Goal: Task Accomplishment & Management: Manage account settings

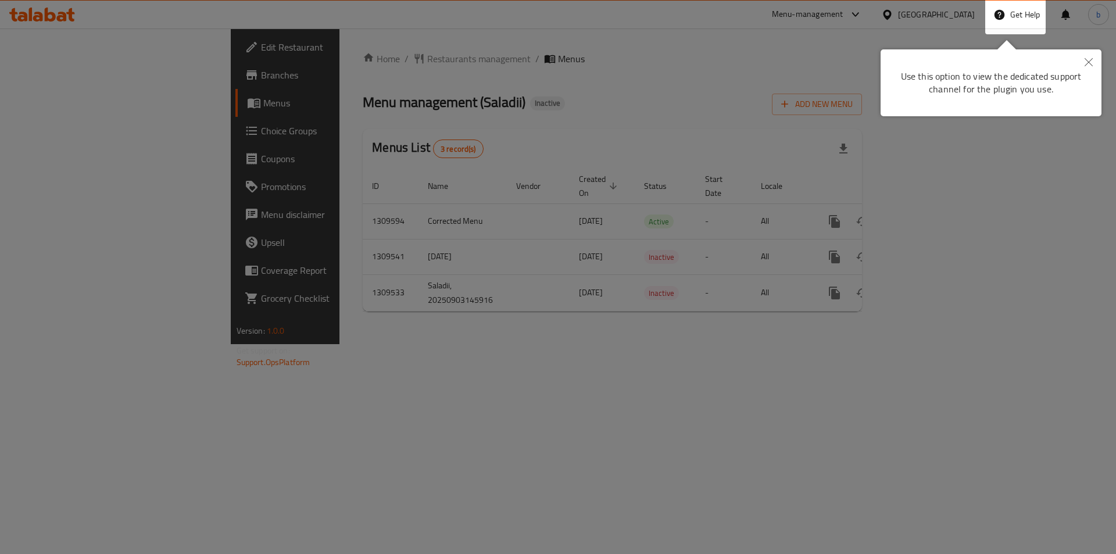
click at [1082, 57] on button "Close" at bounding box center [1089, 62] width 26 height 27
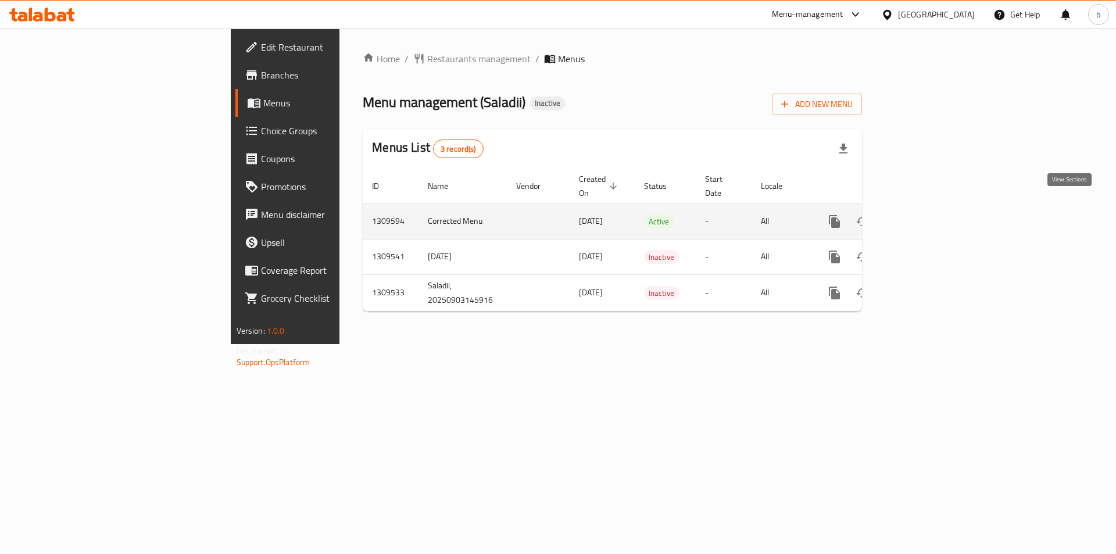
click at [925, 215] on icon "enhanced table" at bounding box center [919, 222] width 14 height 14
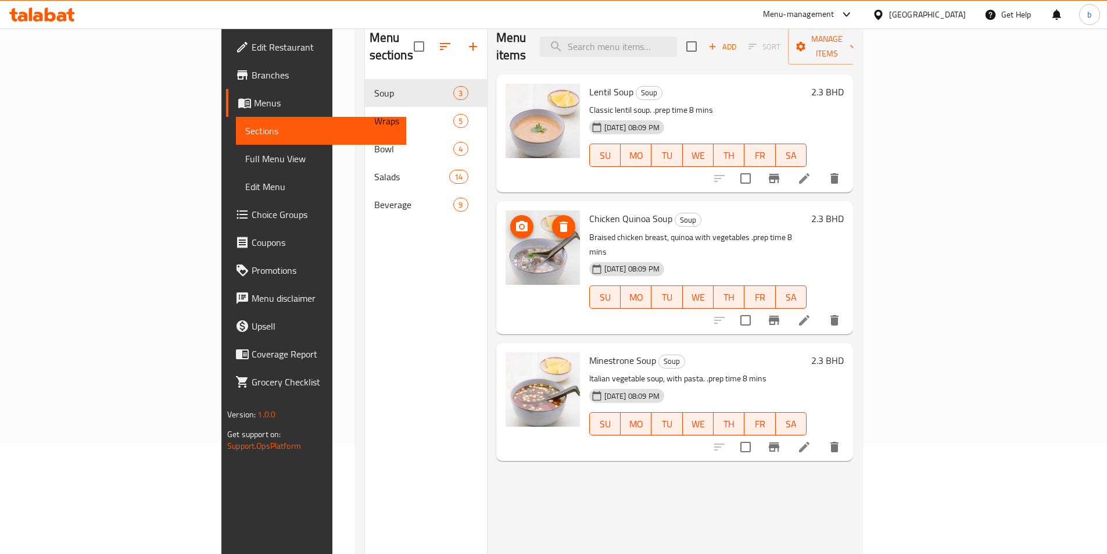
scroll to position [47, 0]
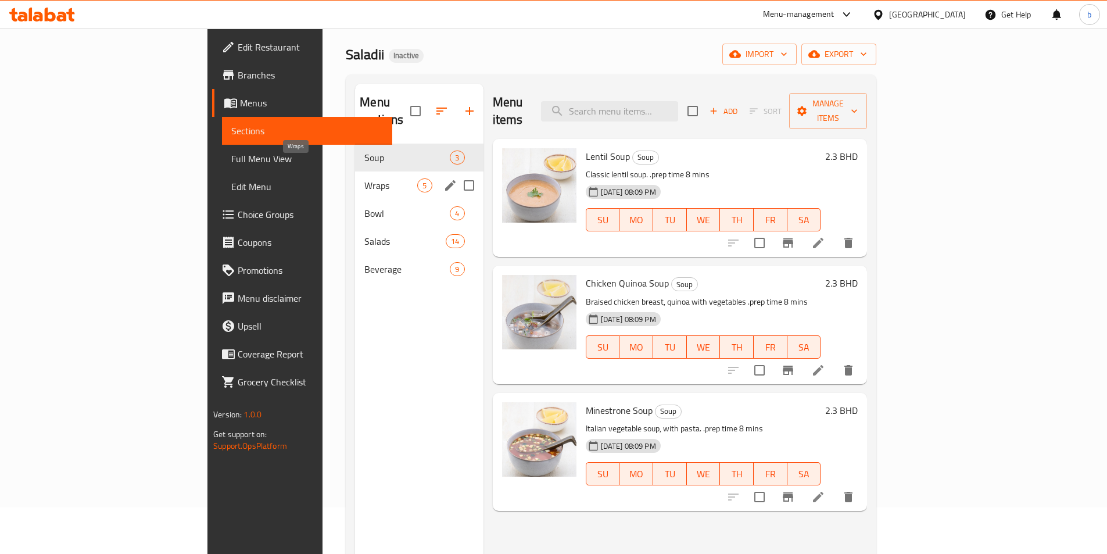
click at [364, 178] on span "Wraps" at bounding box center [390, 185] width 53 height 14
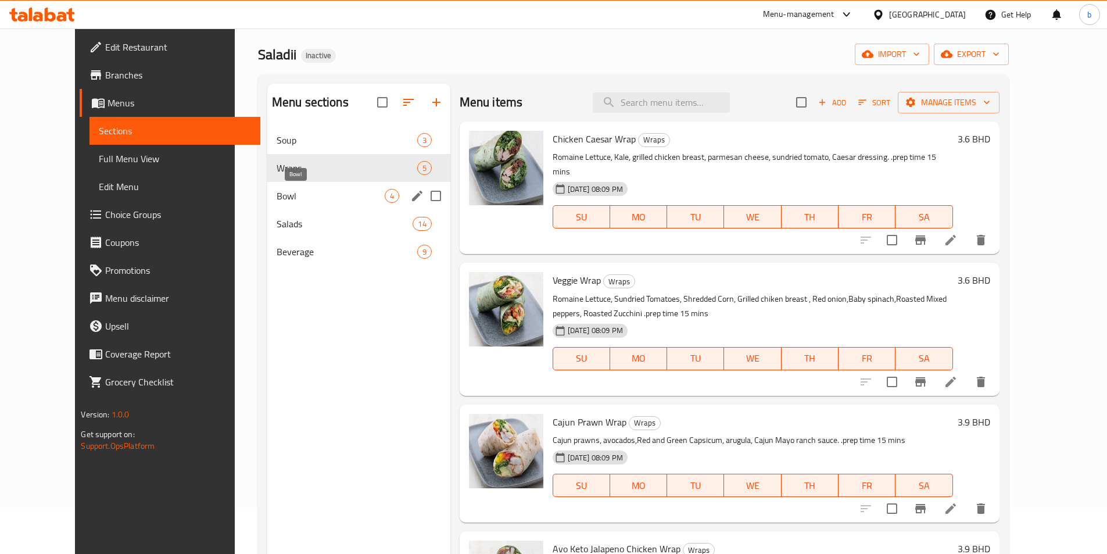
click at [300, 201] on span "Bowl" at bounding box center [331, 196] width 108 height 14
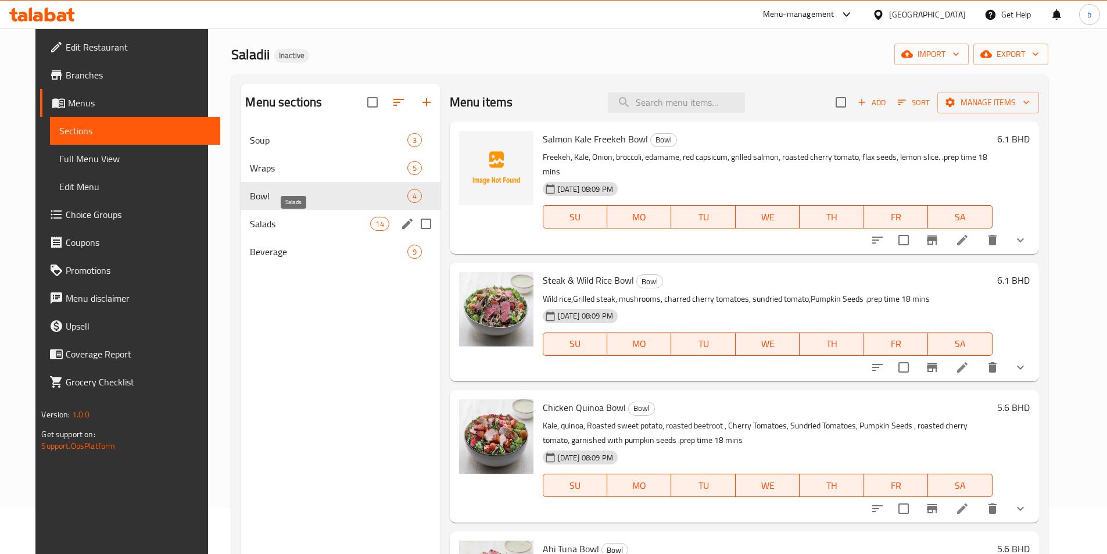
click at [306, 217] on span "Salads" at bounding box center [310, 224] width 120 height 14
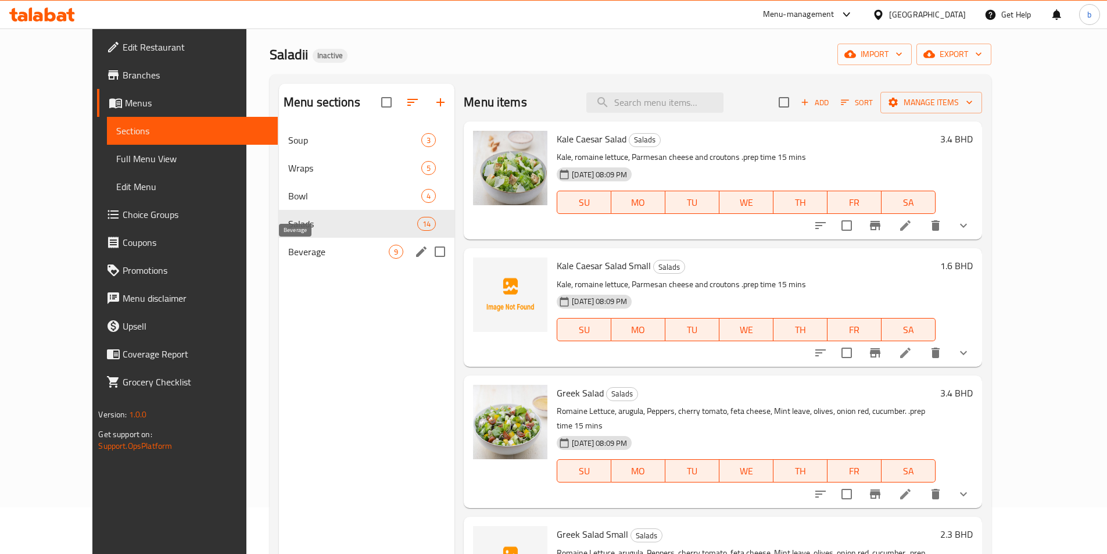
click at [310, 248] on span "Beverage" at bounding box center [338, 252] width 101 height 14
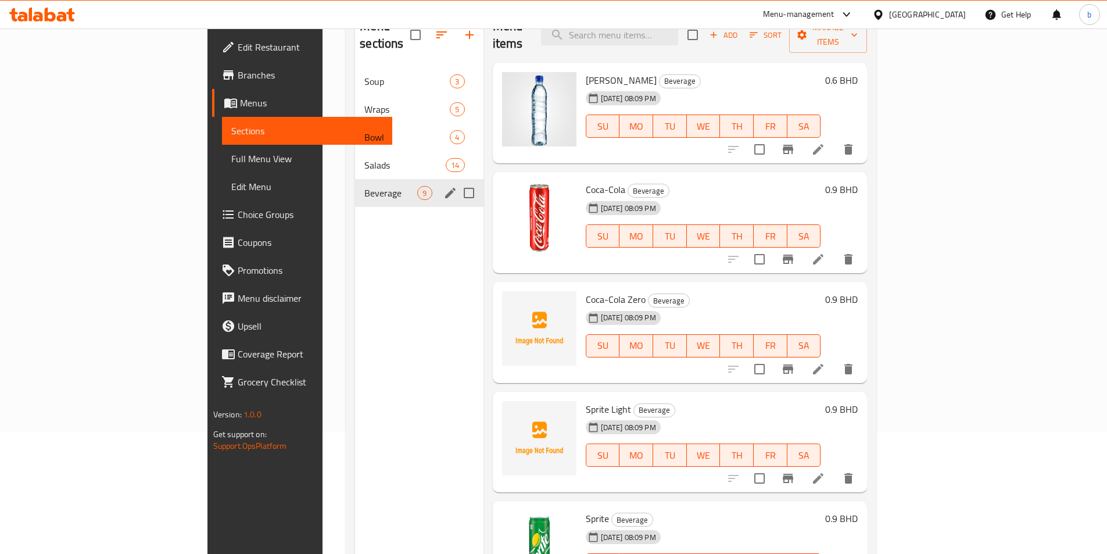
scroll to position [163, 0]
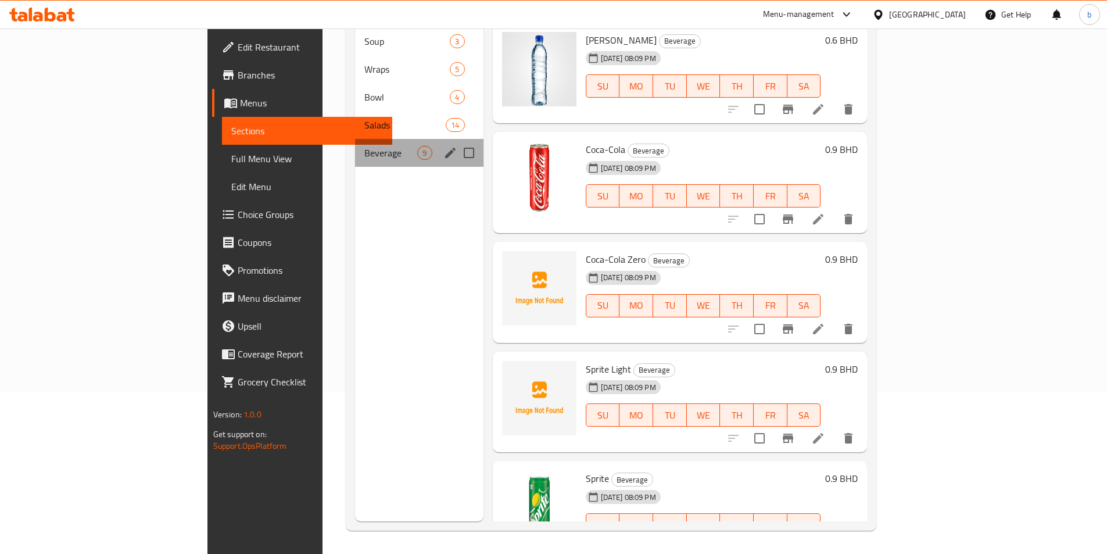
click at [355, 139] on div "Beverage 9" at bounding box center [419, 153] width 128 height 28
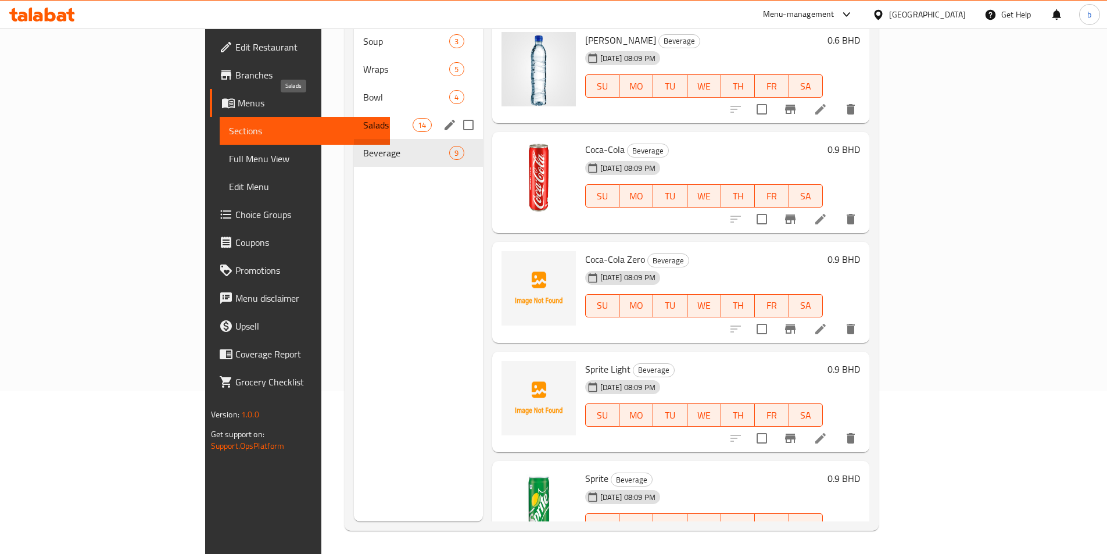
click at [363, 118] on span "Salads" at bounding box center [387, 125] width 49 height 14
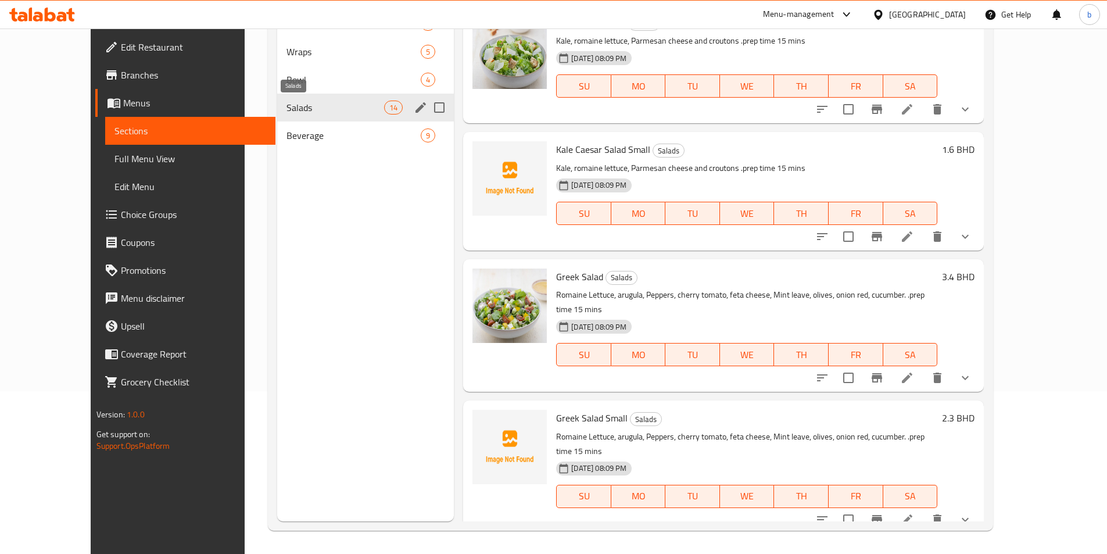
scroll to position [105, 0]
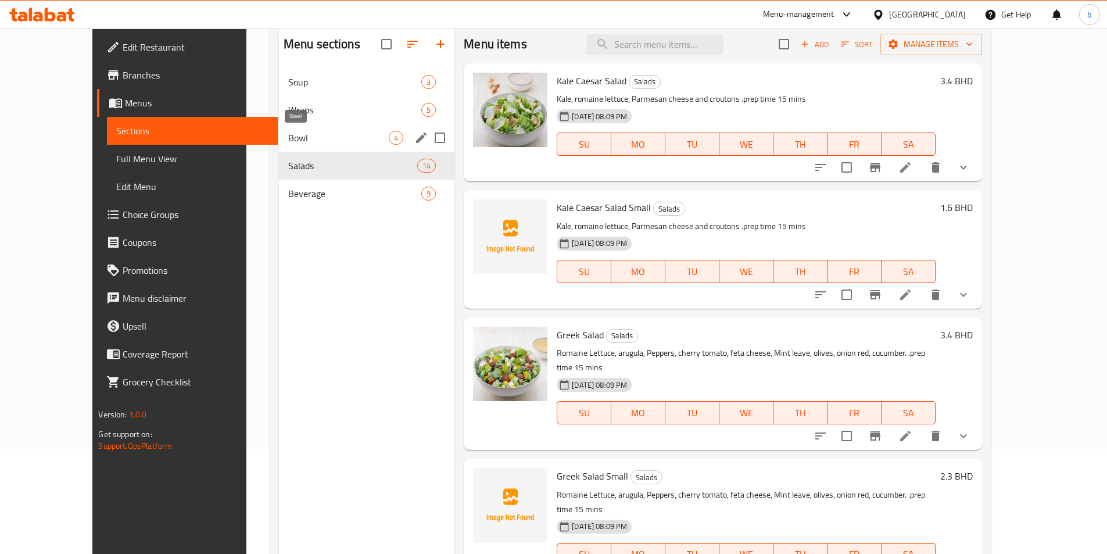
click at [288, 133] on span "Bowl" at bounding box center [338, 138] width 101 height 14
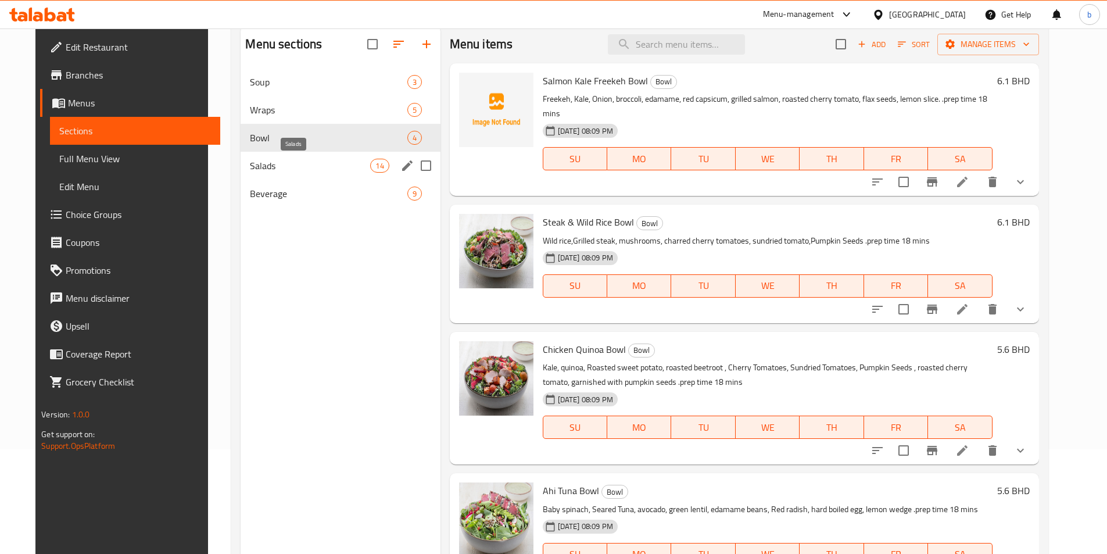
click at [295, 159] on span "Salads" at bounding box center [310, 166] width 120 height 14
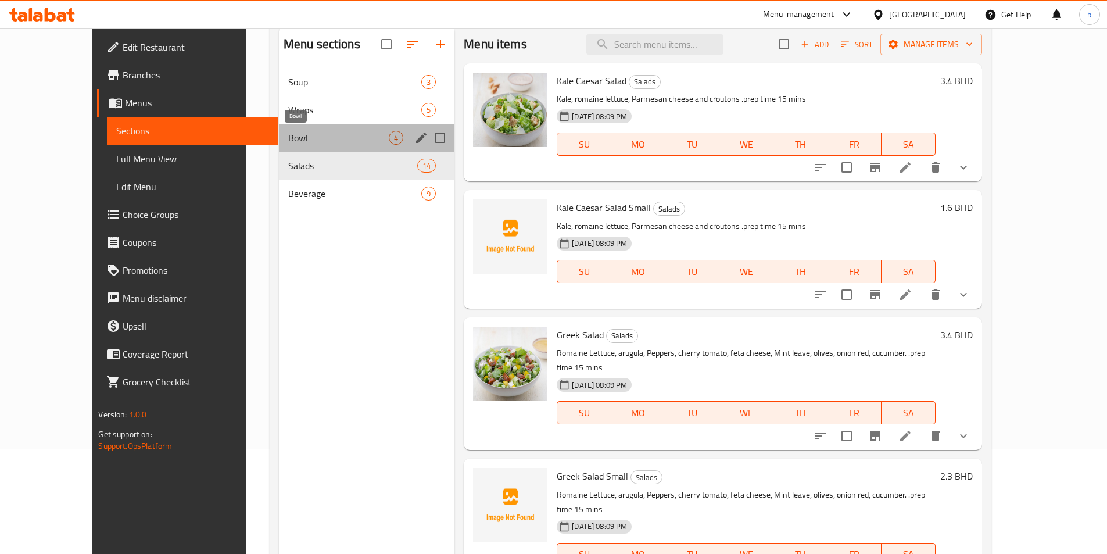
click at [288, 144] on span "Bowl" at bounding box center [338, 138] width 101 height 14
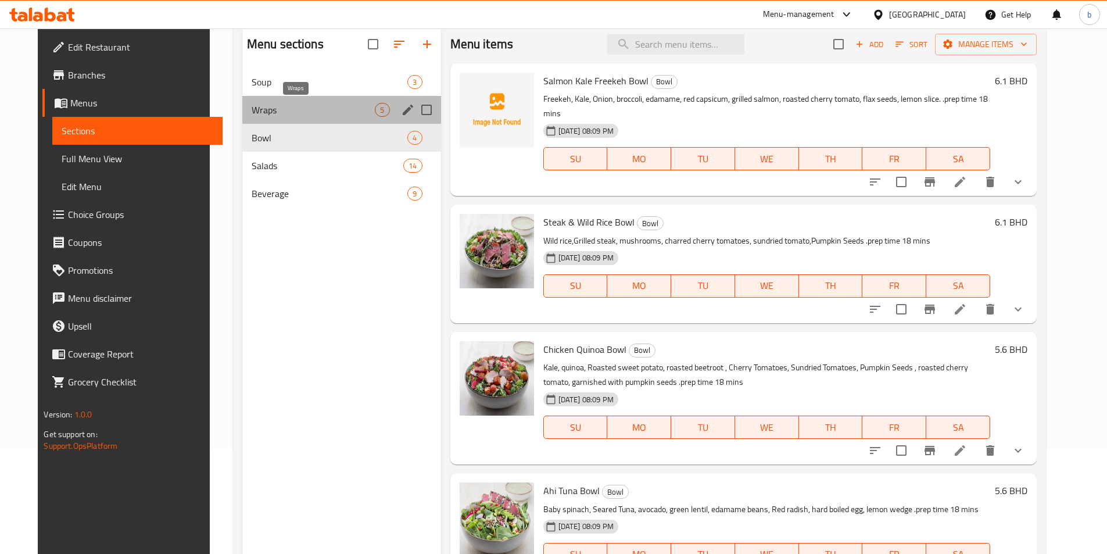
click at [287, 115] on span "Wraps" at bounding box center [314, 110] width 124 height 14
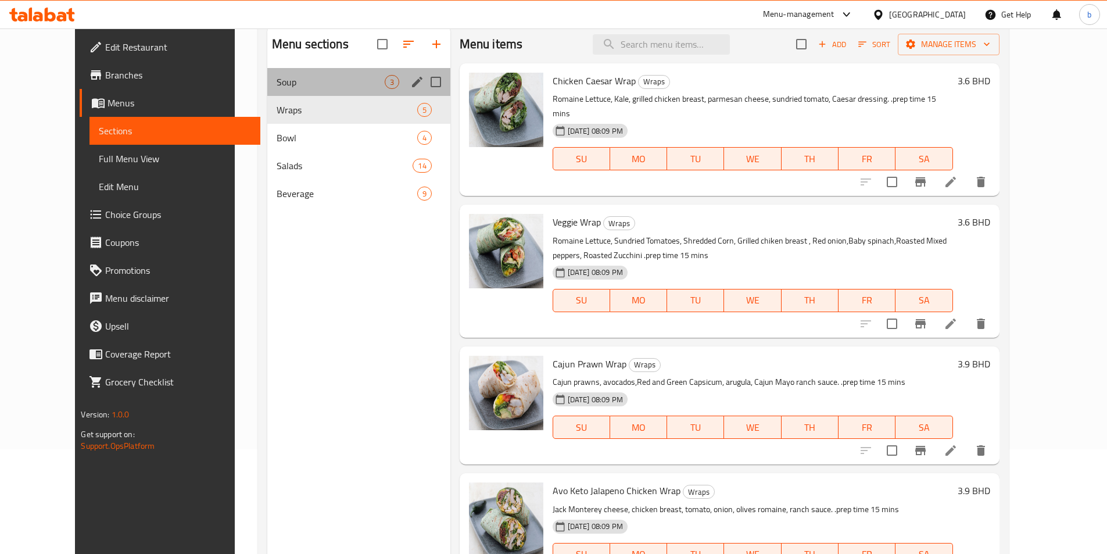
click at [267, 72] on div "Soup 3" at bounding box center [358, 82] width 183 height 28
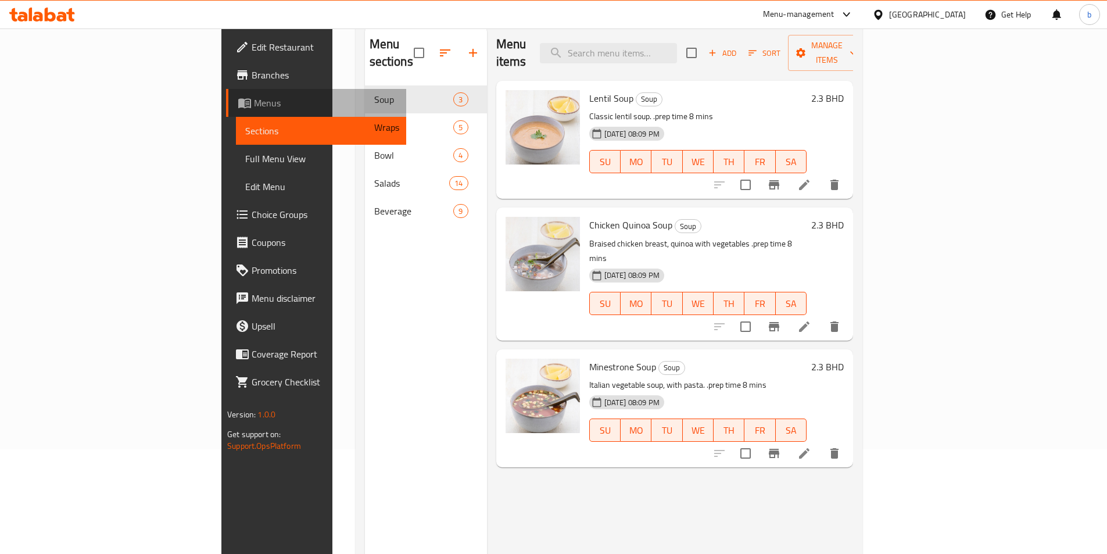
click at [254, 99] on span "Menus" at bounding box center [325, 103] width 143 height 14
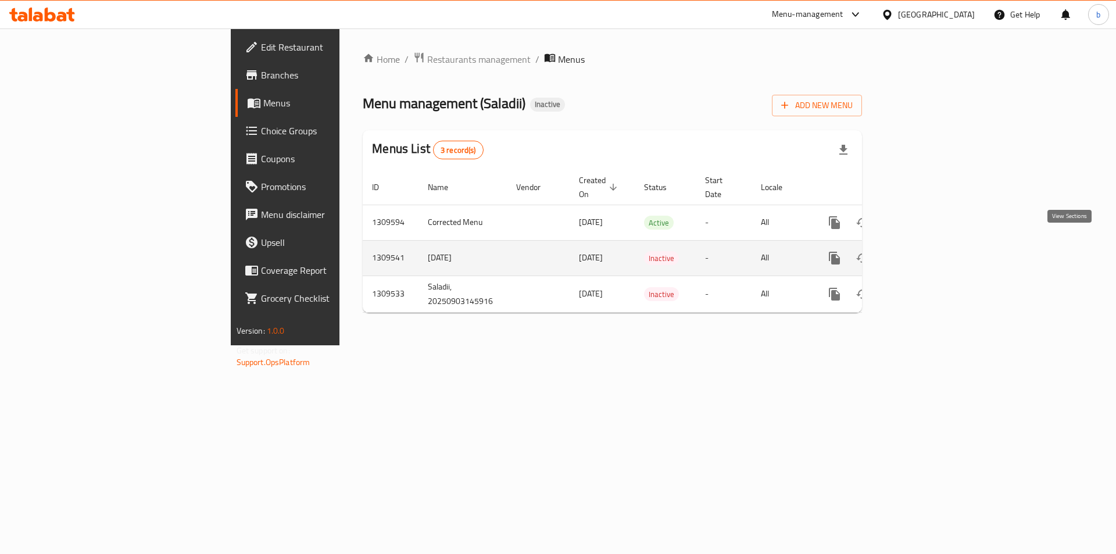
click at [924, 253] on icon "enhanced table" at bounding box center [918, 258] width 10 height 10
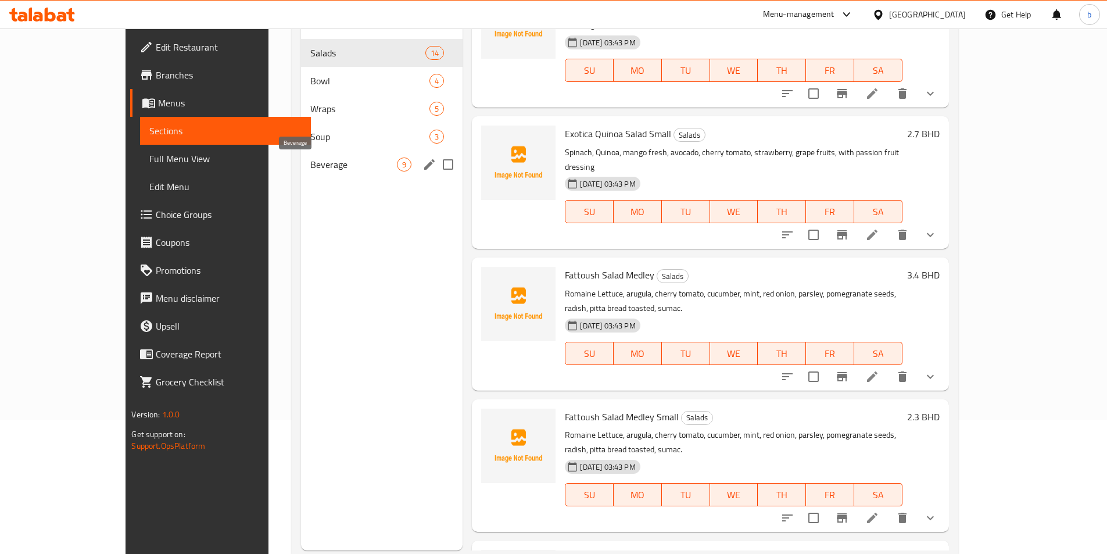
scroll to position [105, 0]
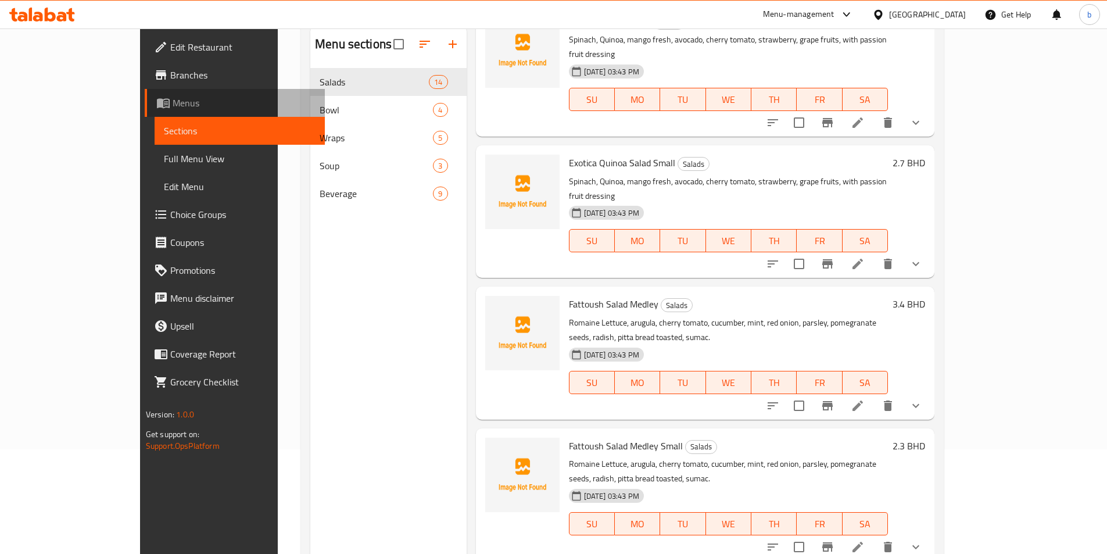
click at [173, 97] on span "Menus" at bounding box center [244, 103] width 143 height 14
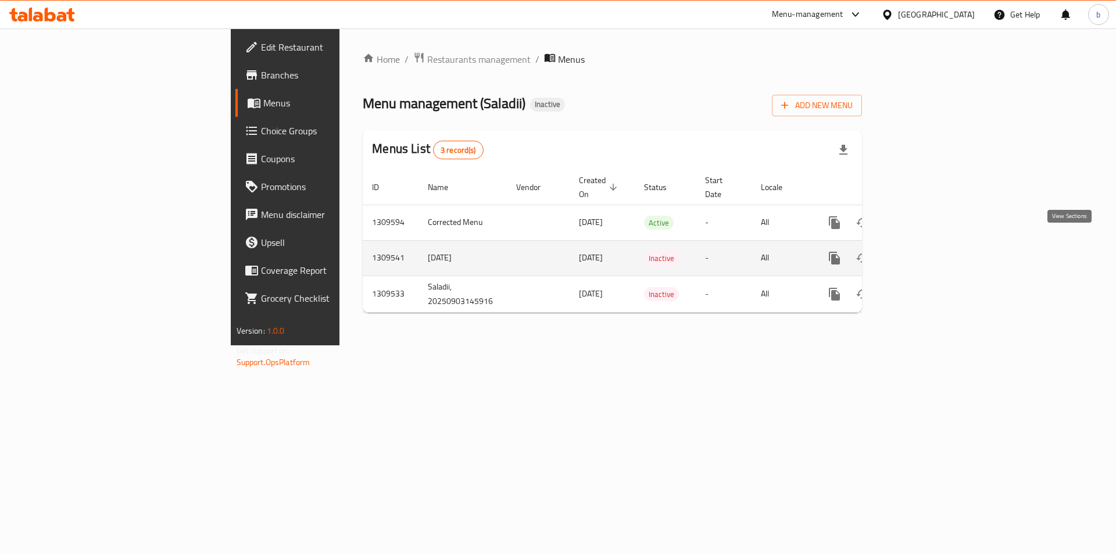
click at [925, 251] on icon "enhanced table" at bounding box center [919, 258] width 14 height 14
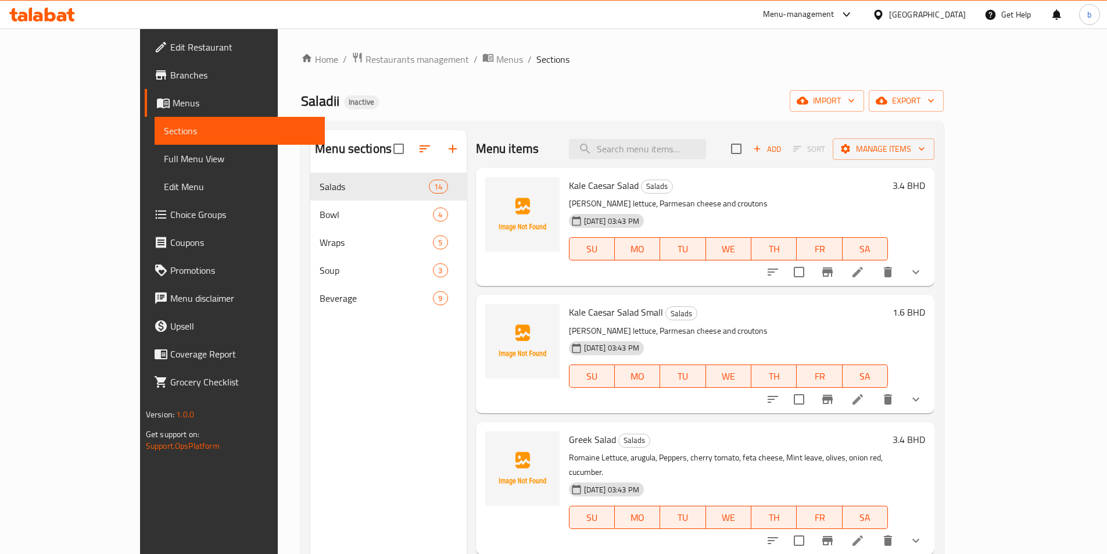
click at [164, 127] on span "Sections" at bounding box center [240, 131] width 152 height 14
click at [173, 99] on span "Menus" at bounding box center [244, 103] width 143 height 14
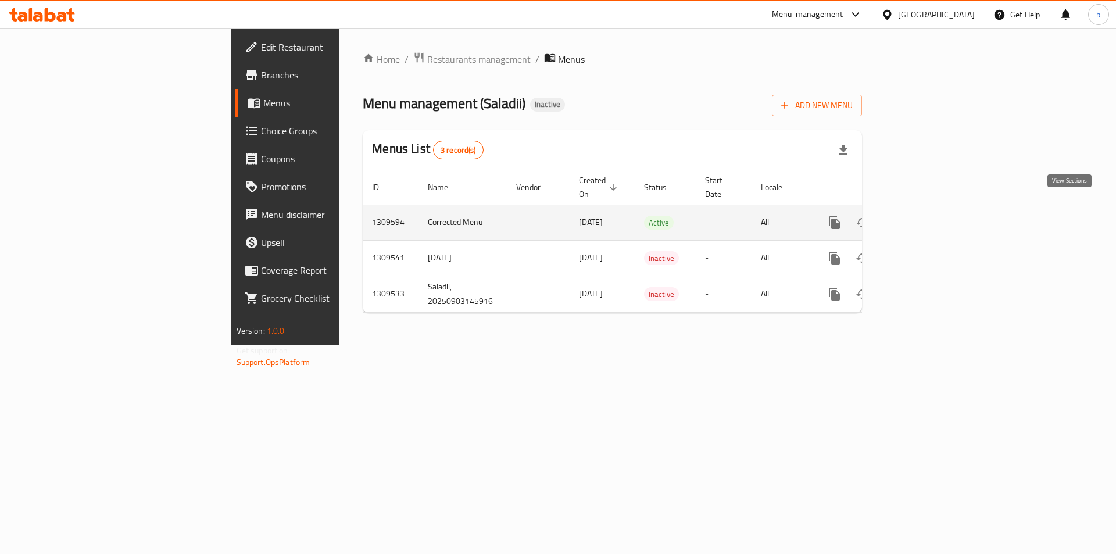
click at [932, 209] on link "enhanced table" at bounding box center [919, 223] width 28 height 28
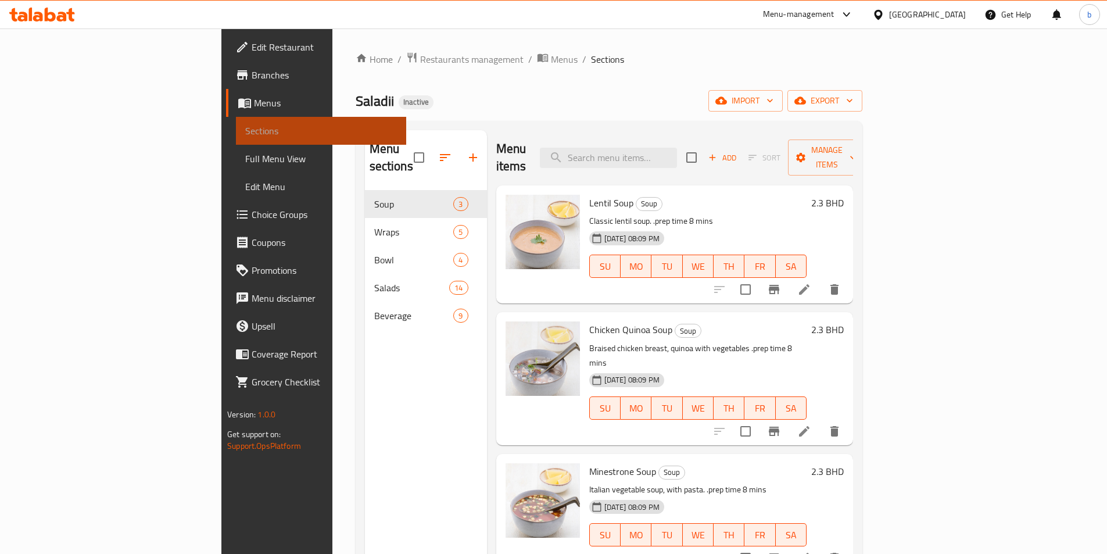
click at [236, 123] on link "Sections" at bounding box center [321, 131] width 170 height 28
click at [254, 97] on span "Menus" at bounding box center [325, 103] width 143 height 14
